Goal: Find specific page/section: Find specific page/section

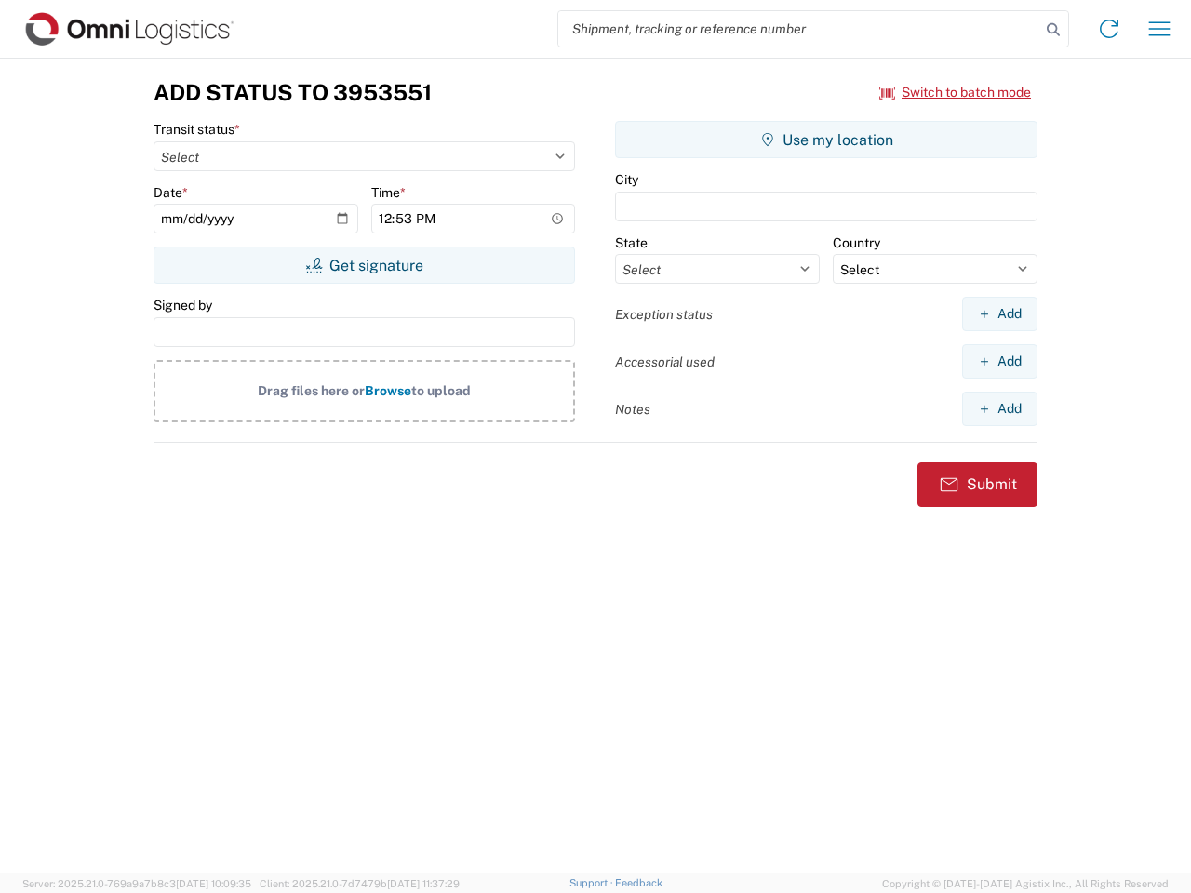
click at [799, 29] on input "search" at bounding box center [799, 28] width 482 height 35
click at [1053, 30] on icon at bounding box center [1053, 30] width 26 height 26
click at [1109, 29] on icon at bounding box center [1109, 29] width 30 height 30
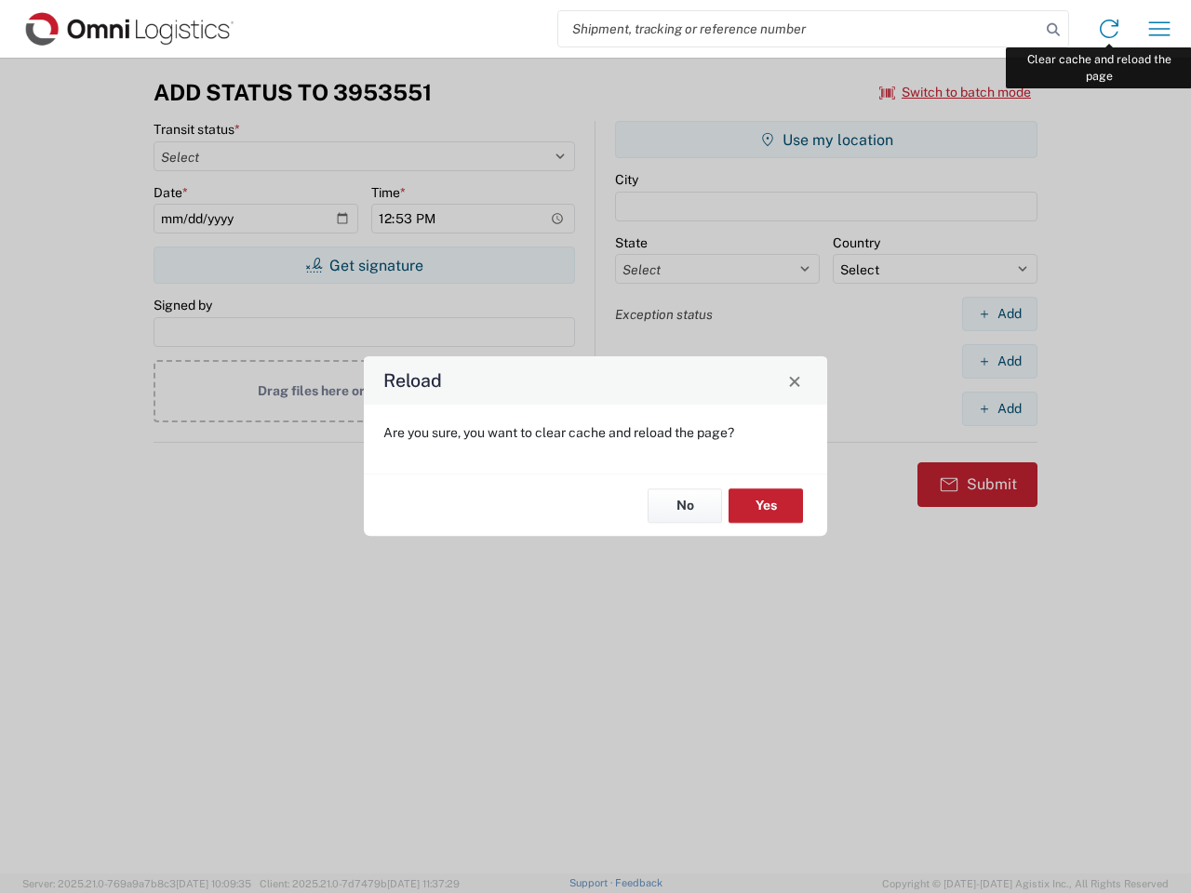
click at [1159, 29] on div "Reload Are you sure, you want to clear cache and reload the page? No Yes" at bounding box center [595, 446] width 1191 height 893
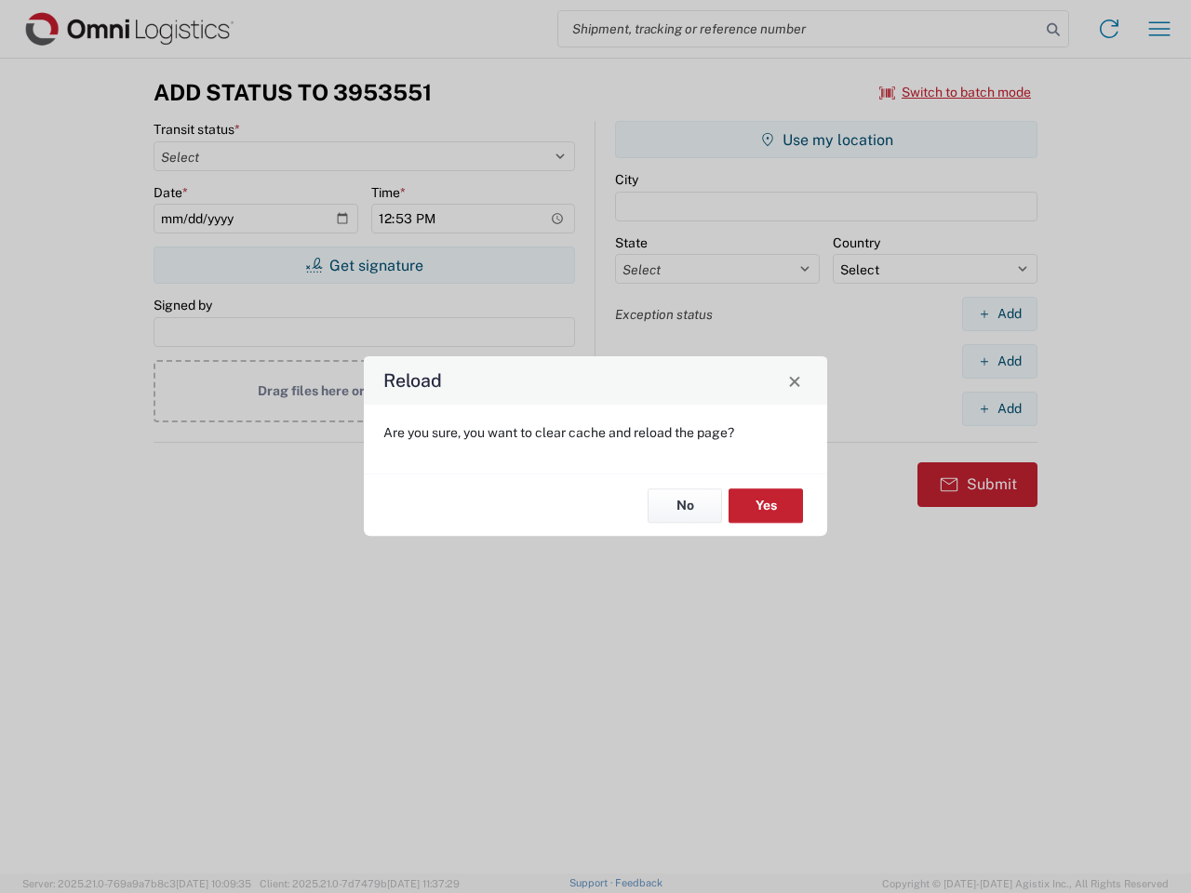
click at [955, 92] on div "Reload Are you sure, you want to clear cache and reload the page? No Yes" at bounding box center [595, 446] width 1191 height 893
click at [364, 265] on div "Reload Are you sure, you want to clear cache and reload the page? No Yes" at bounding box center [595, 446] width 1191 height 893
click at [826, 140] on div "Reload Are you sure, you want to clear cache and reload the page? No Yes" at bounding box center [595, 446] width 1191 height 893
click at [999, 313] on div "Reload Are you sure, you want to clear cache and reload the page? No Yes" at bounding box center [595, 446] width 1191 height 893
click at [999, 361] on div "Reload Are you sure, you want to clear cache and reload the page? No Yes" at bounding box center [595, 446] width 1191 height 893
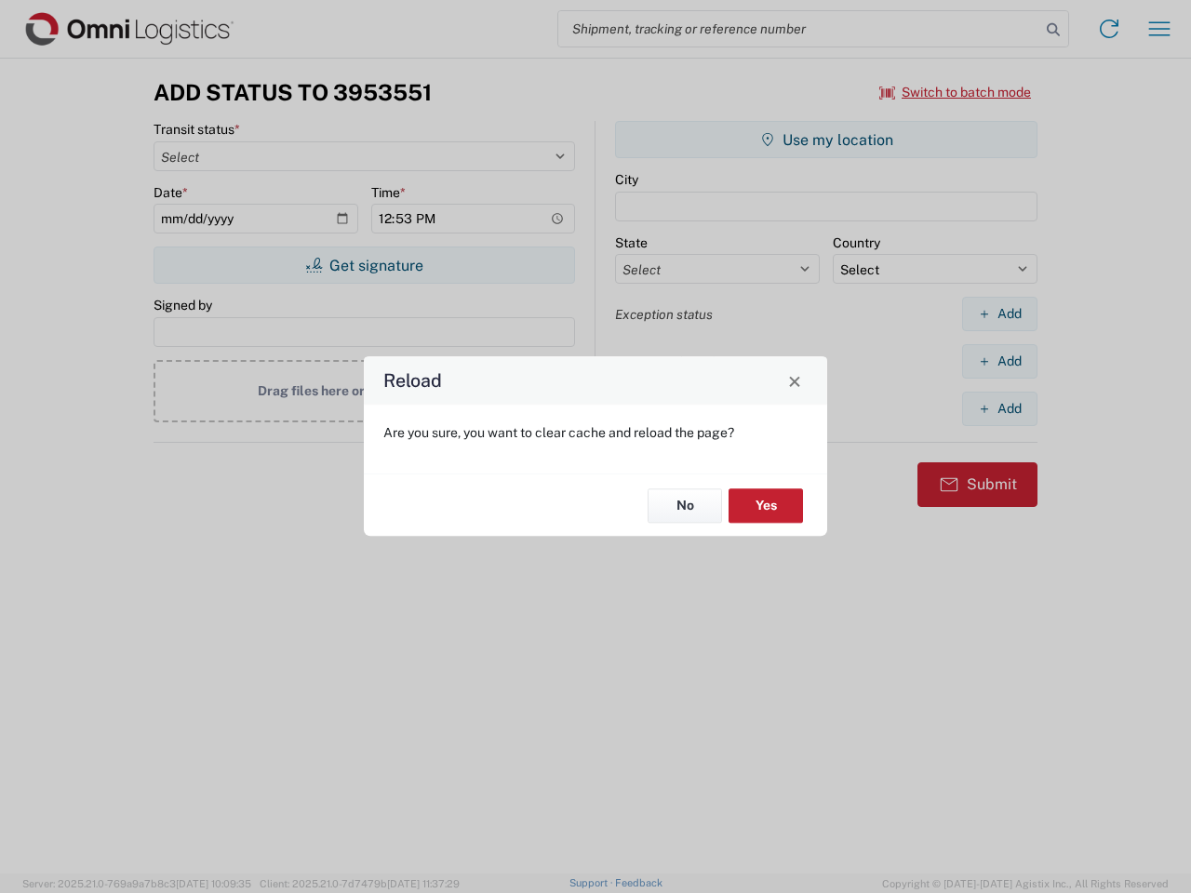
click at [999, 408] on div "Reload Are you sure, you want to clear cache and reload the page? No Yes" at bounding box center [595, 446] width 1191 height 893
